Goal: Information Seeking & Learning: Learn about a topic

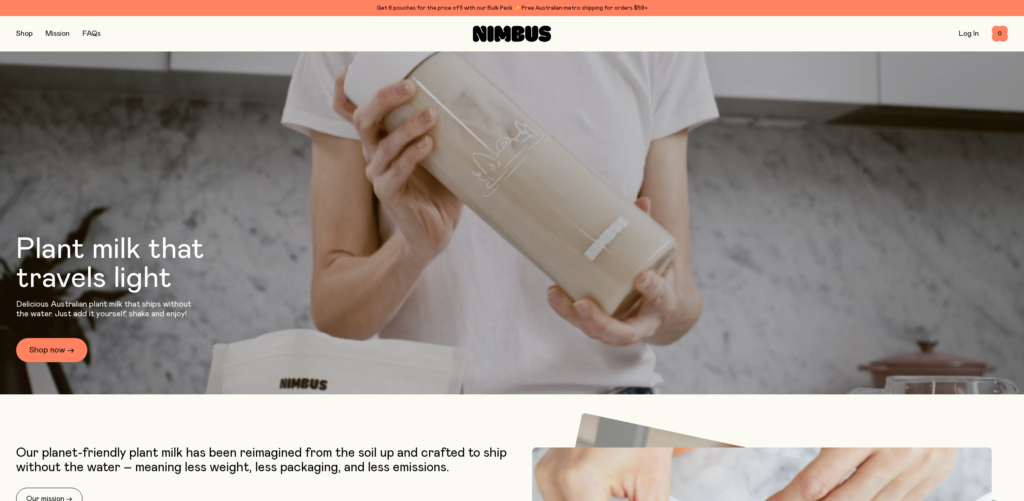
click at [23, 33] on button "button" at bounding box center [24, 33] width 17 height 11
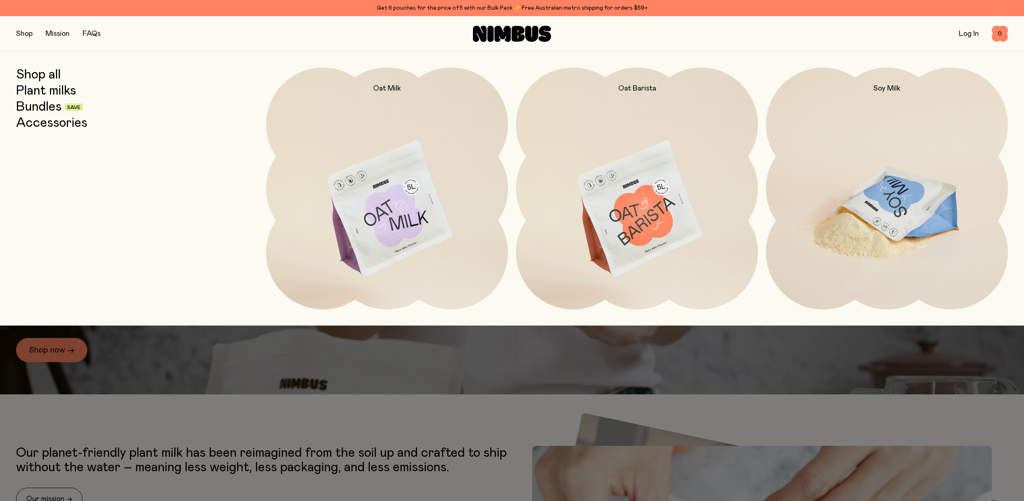
click at [875, 209] on img at bounding box center [887, 210] width 242 height 284
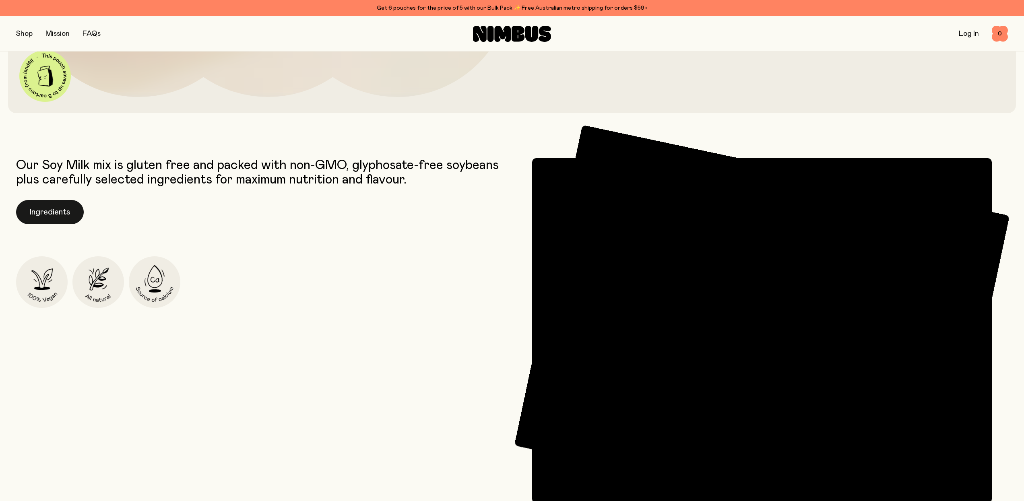
scroll to position [473, 0]
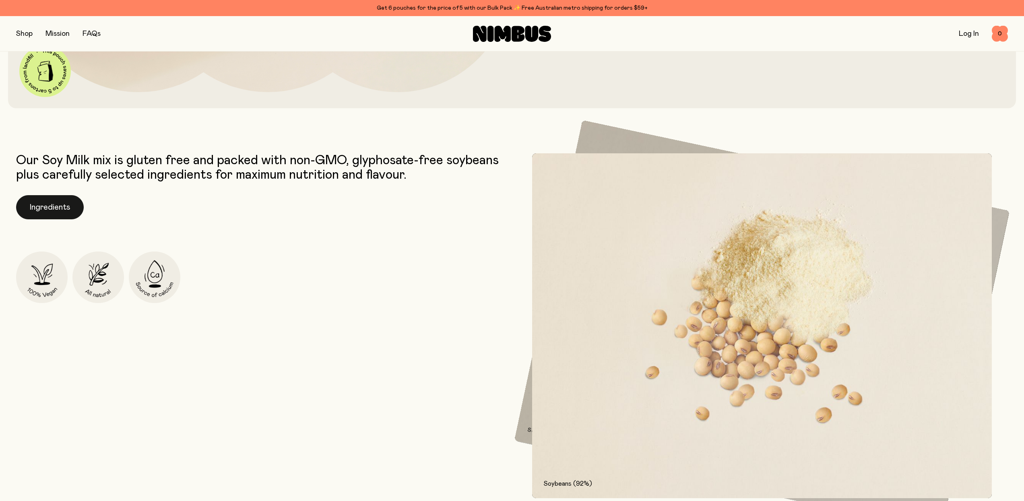
click at [45, 214] on button "Ingredients" at bounding box center [50, 207] width 68 height 24
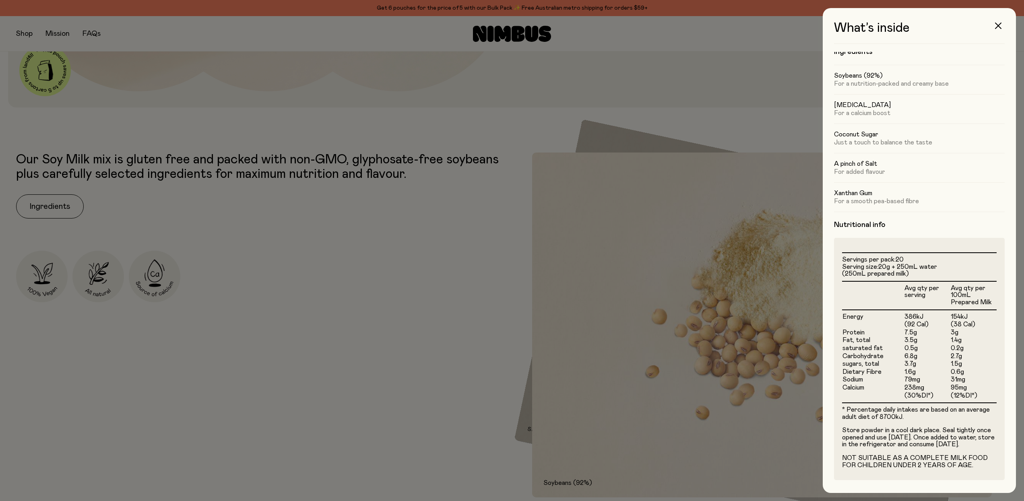
scroll to position [20, 0]
click at [345, 331] on div at bounding box center [512, 250] width 1024 height 501
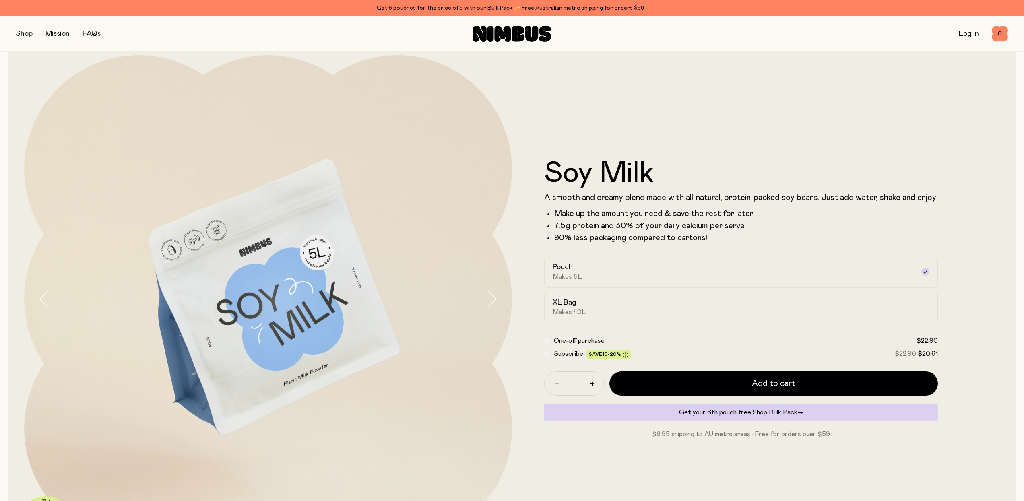
scroll to position [0, 0]
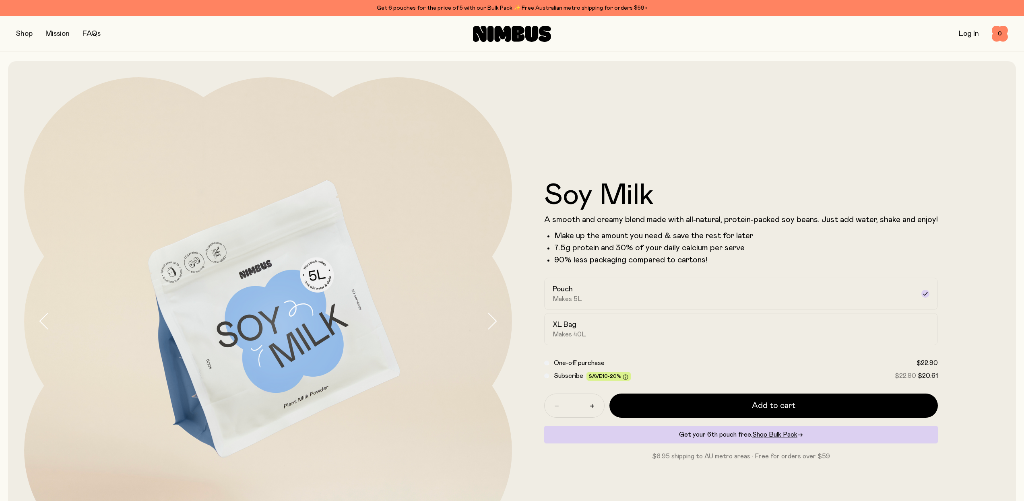
click at [30, 34] on button "button" at bounding box center [24, 33] width 17 height 11
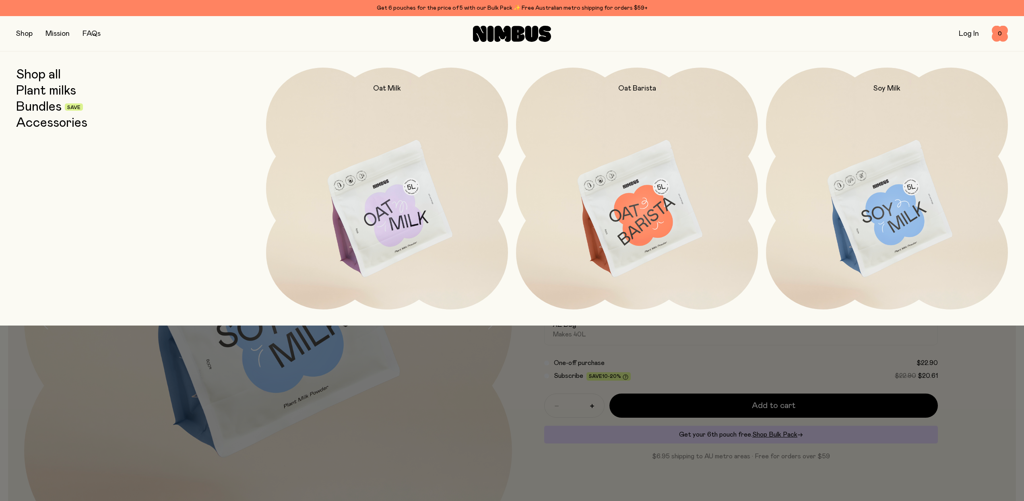
click at [45, 92] on link "Plant milks" at bounding box center [46, 91] width 60 height 14
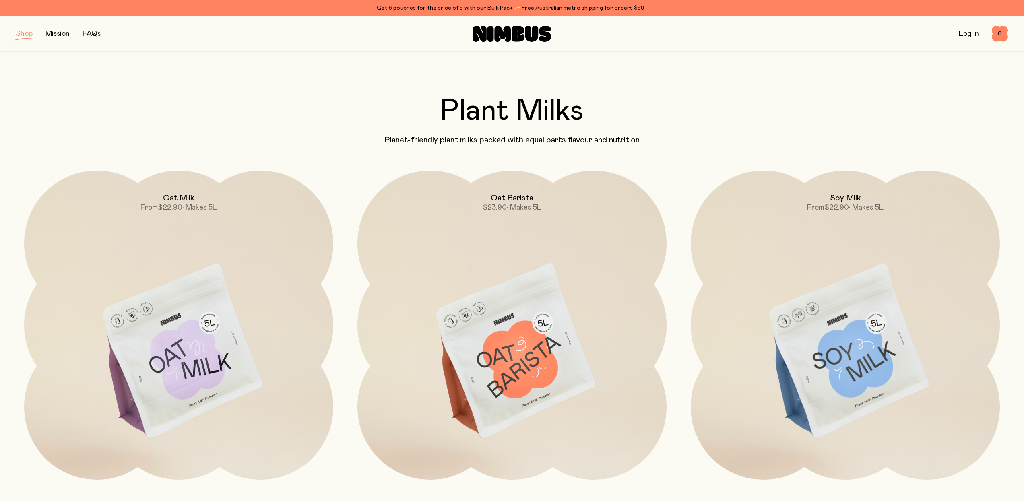
click at [22, 33] on button "button" at bounding box center [24, 33] width 17 height 11
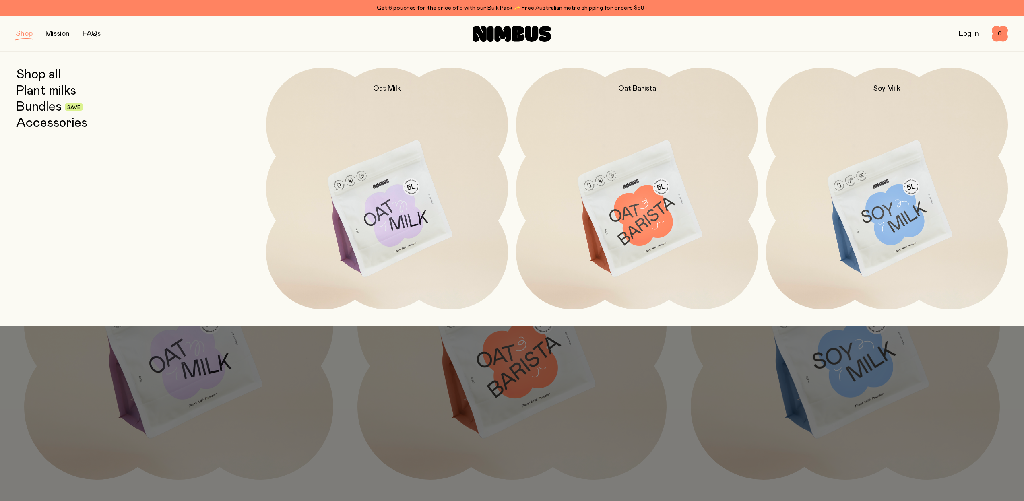
click at [40, 110] on link "Bundles" at bounding box center [38, 107] width 45 height 14
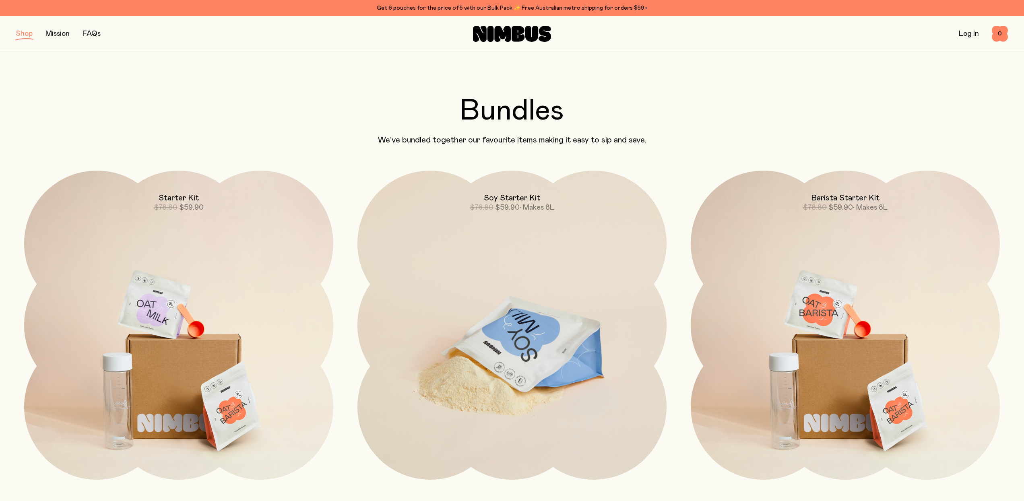
click at [510, 246] on img at bounding box center [511, 352] width 309 height 363
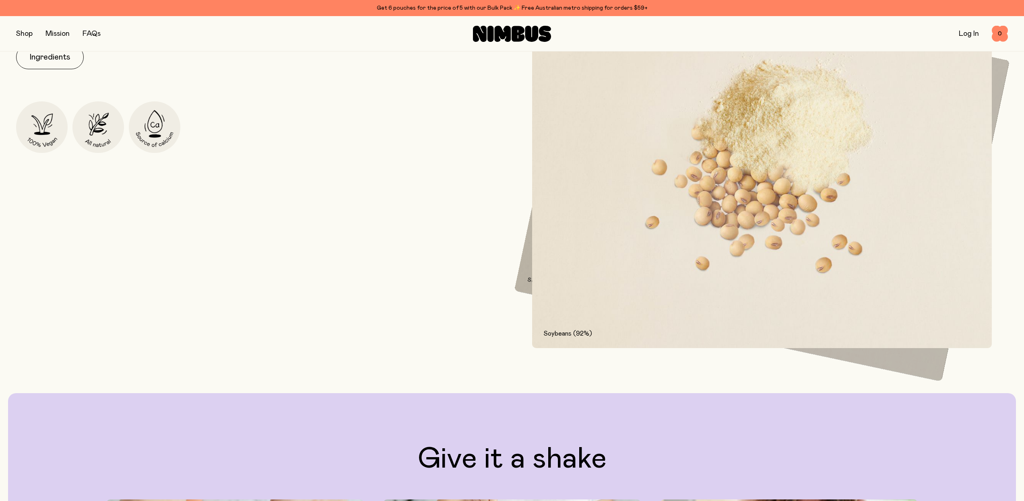
scroll to position [1491, 0]
click at [49, 61] on button "Ingredients" at bounding box center [50, 57] width 68 height 24
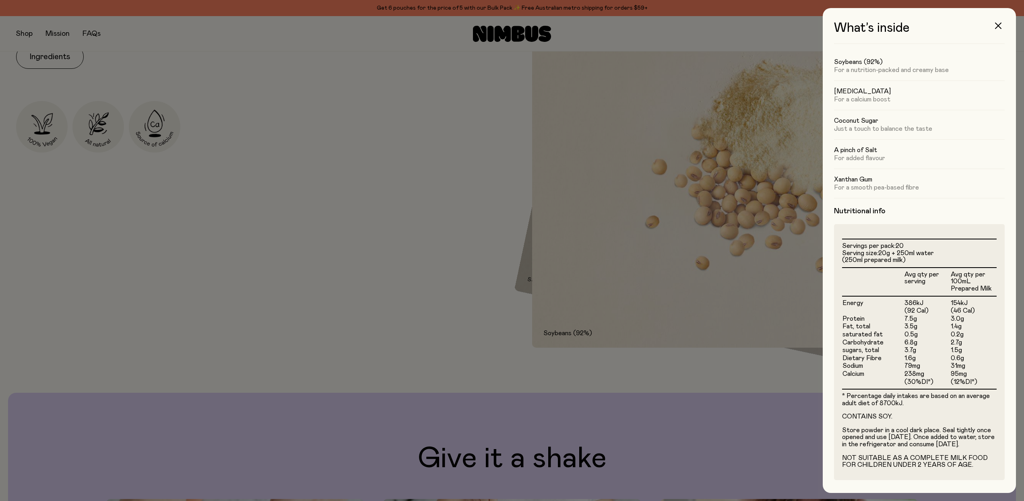
scroll to position [34, 0]
click at [574, 412] on div at bounding box center [512, 250] width 1024 height 501
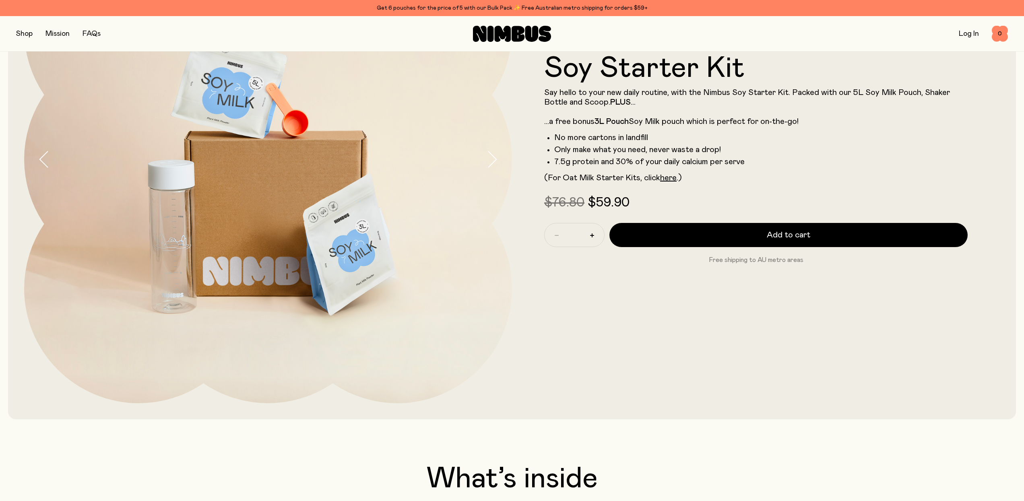
scroll to position [0, 0]
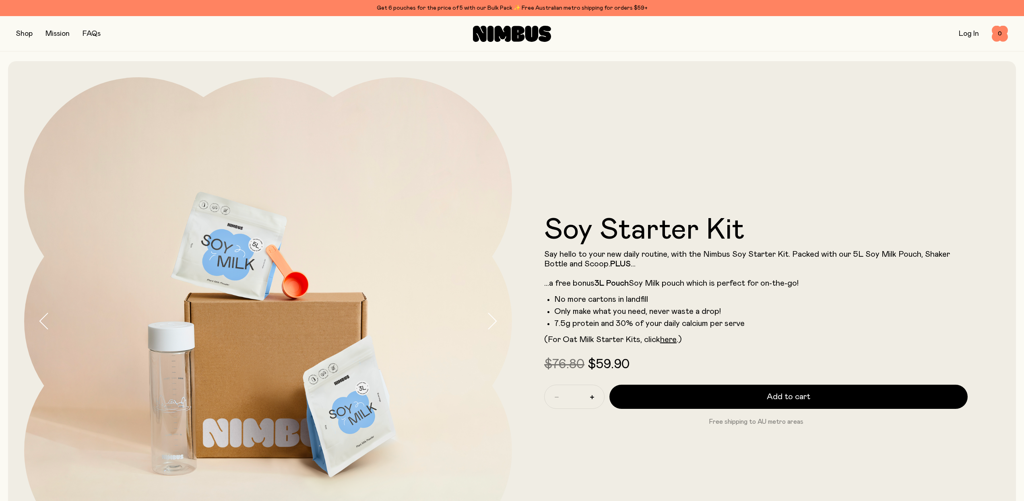
click at [20, 31] on button "button" at bounding box center [24, 33] width 17 height 11
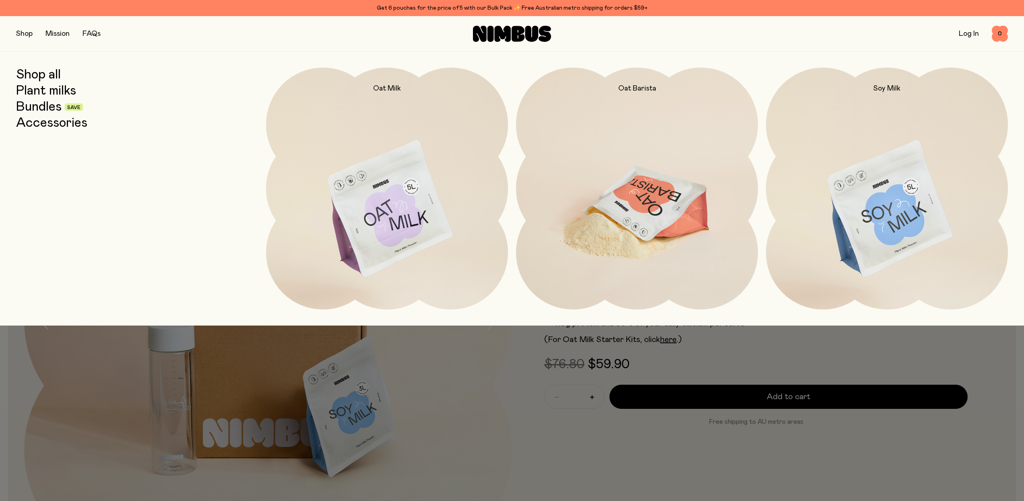
scroll to position [4, 0]
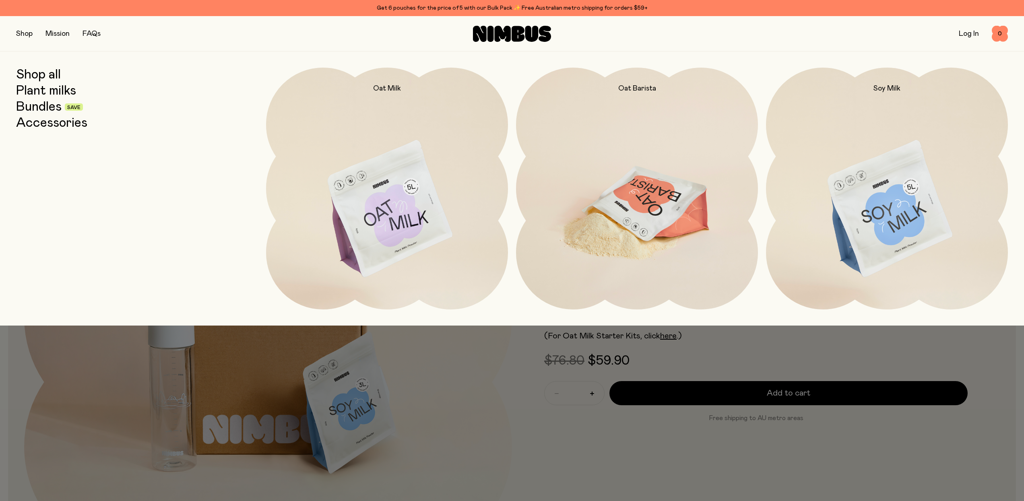
click at [682, 180] on img at bounding box center [637, 210] width 242 height 284
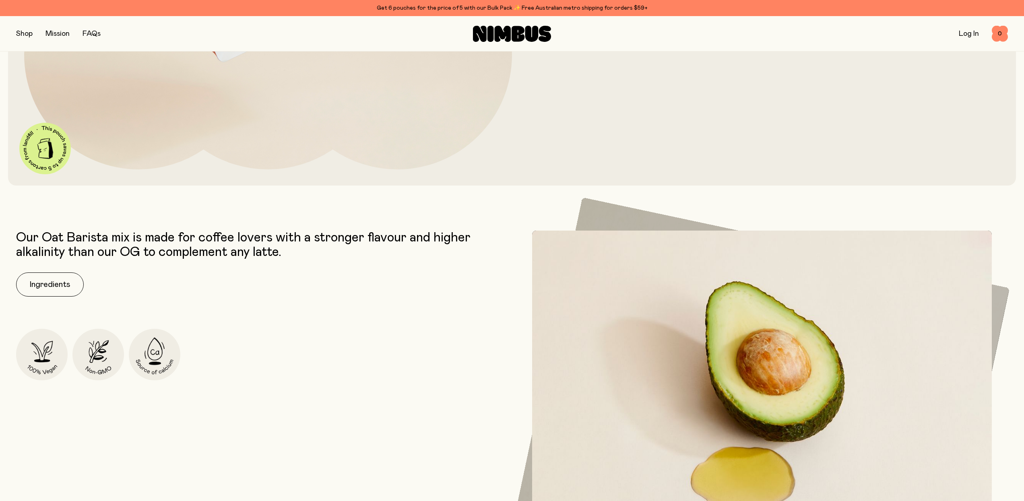
scroll to position [398, 0]
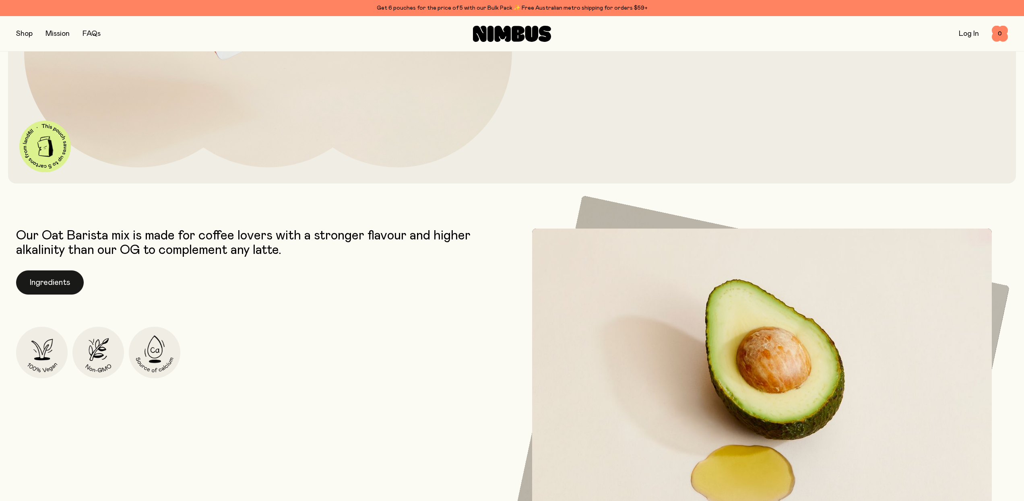
click at [37, 279] on button "Ingredients" at bounding box center [50, 282] width 68 height 24
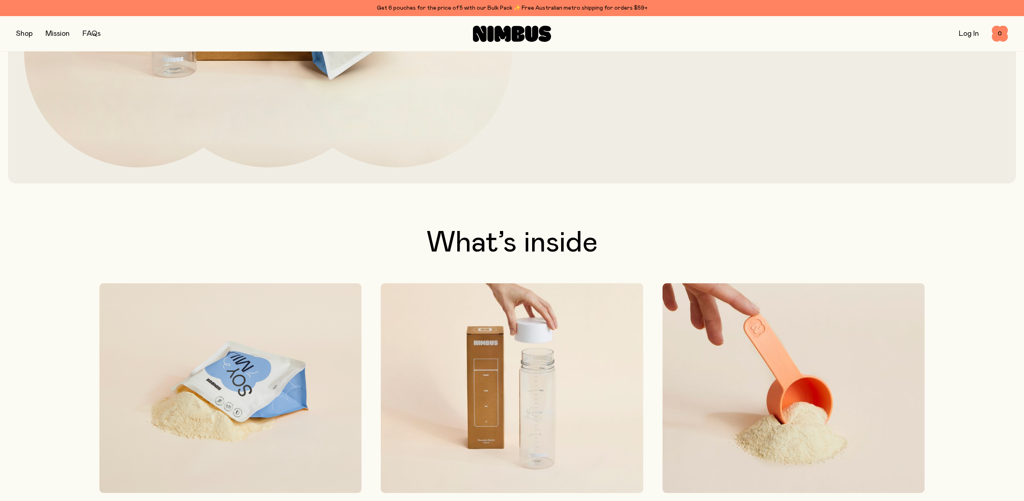
click at [24, 37] on button "button" at bounding box center [24, 33] width 17 height 11
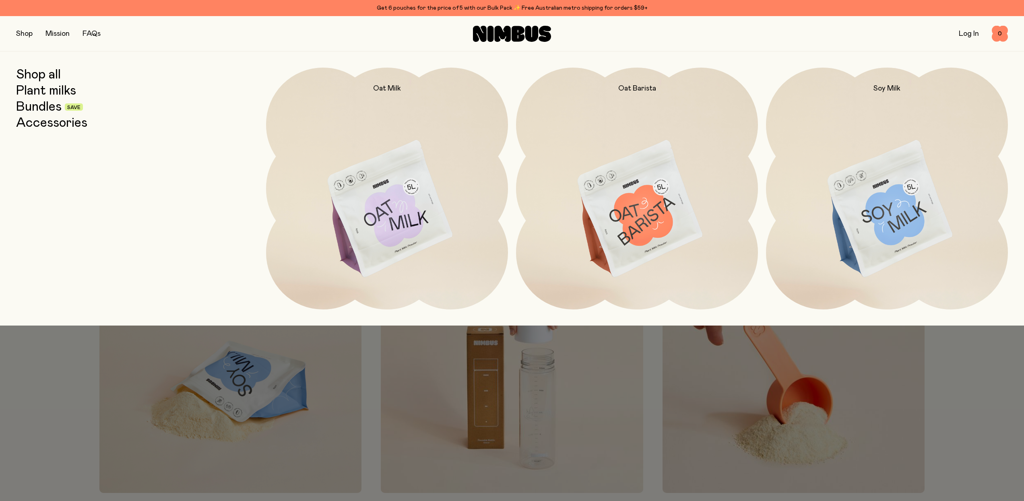
click at [35, 94] on link "Plant milks" at bounding box center [46, 91] width 60 height 14
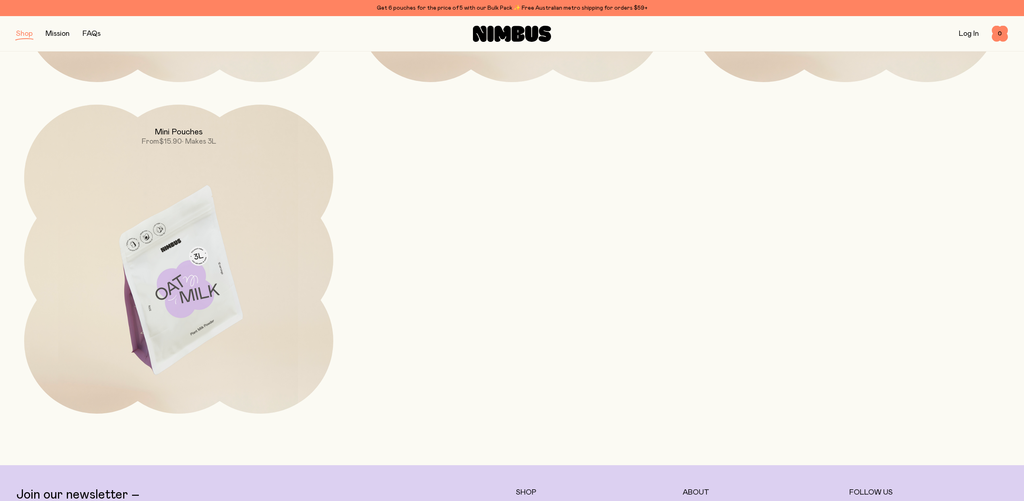
click at [199, 215] on img at bounding box center [178, 286] width 309 height 363
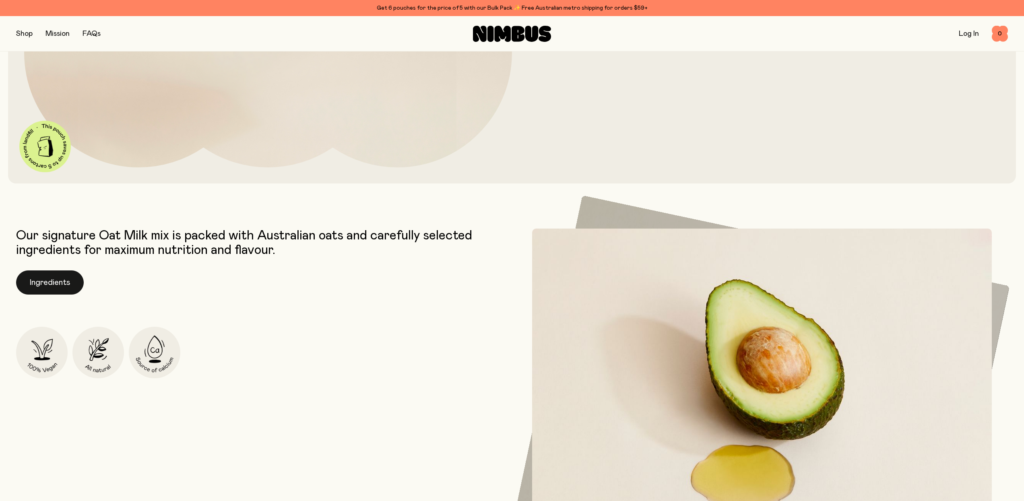
click at [49, 285] on button "Ingredients" at bounding box center [50, 282] width 68 height 24
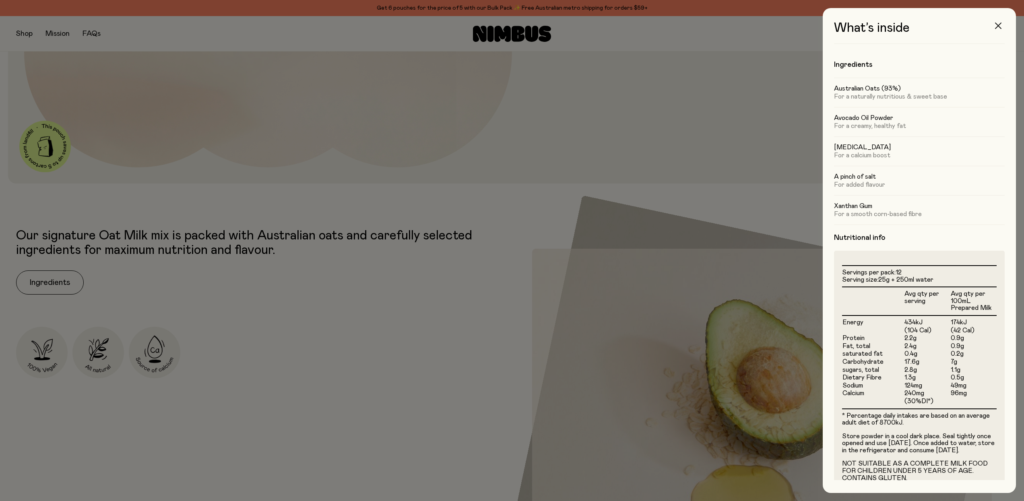
click at [1002, 29] on button "button" at bounding box center [998, 25] width 19 height 19
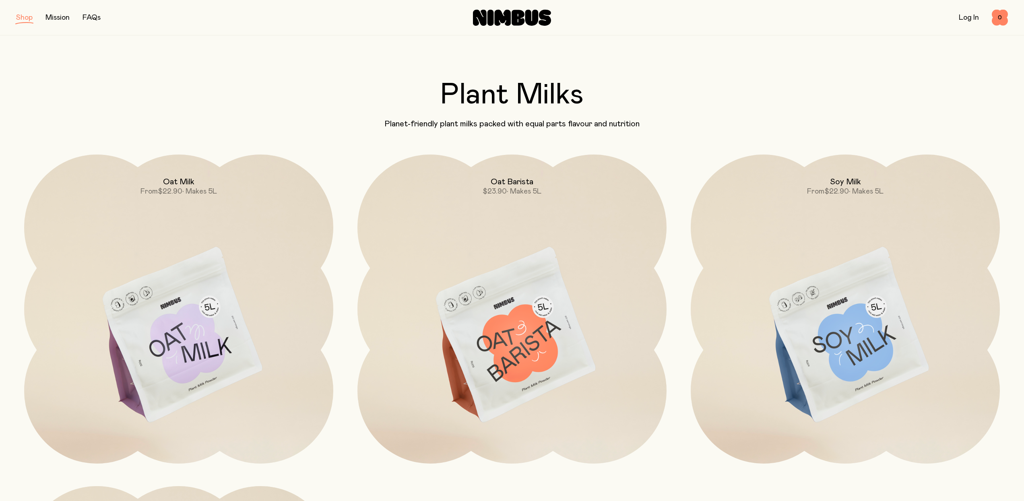
click at [91, 16] on link "FAQs" at bounding box center [92, 17] width 18 height 7
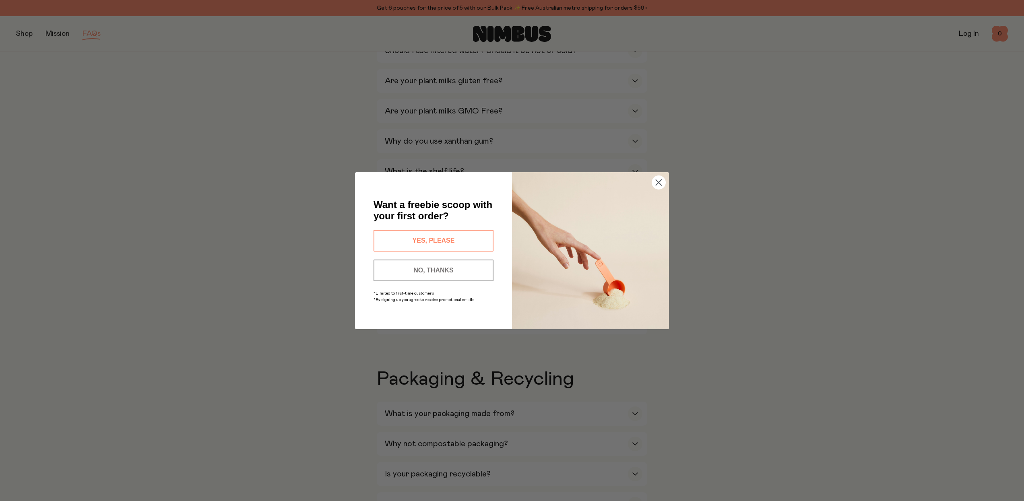
scroll to position [477, 0]
click at [658, 185] on circle "Close dialog" at bounding box center [658, 182] width 13 height 13
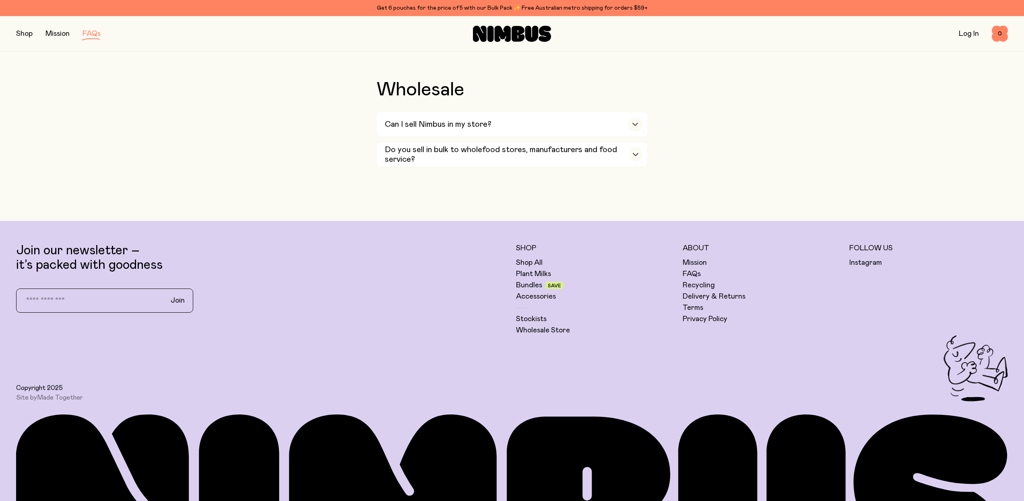
scroll to position [1564, 0]
